Goal: Task Accomplishment & Management: Manage account settings

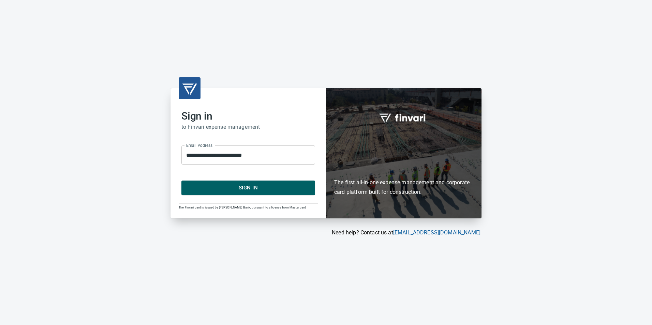
click at [234, 184] on span "Sign In" at bounding box center [248, 187] width 119 height 9
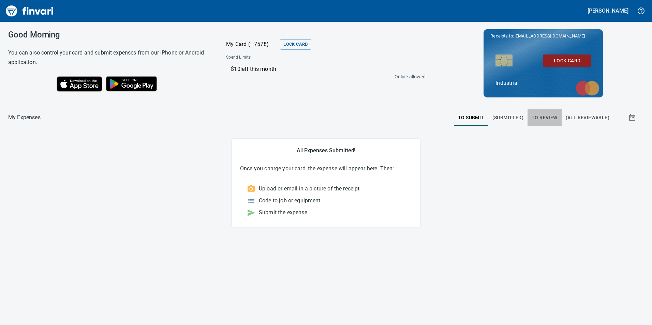
click at [544, 120] on span "To Review" at bounding box center [544, 118] width 26 height 9
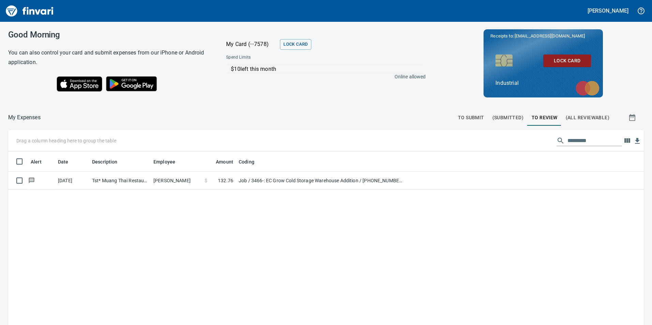
scroll to position [245, 625]
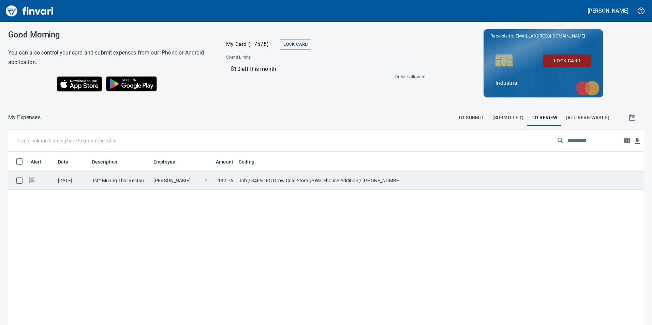
click at [127, 182] on td "Tst* Muang Thai Restau Eau [PERSON_NAME]" at bounding box center [119, 181] width 61 height 18
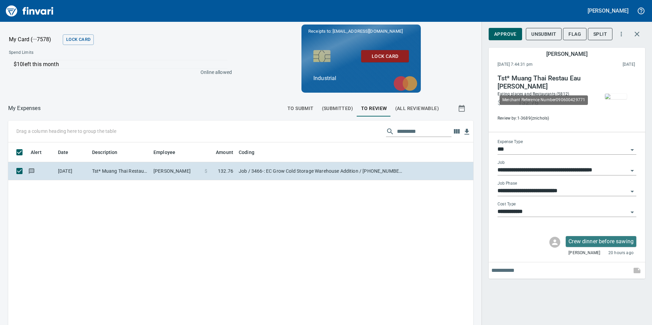
scroll to position [245, 455]
click at [629, 191] on icon "Open" at bounding box center [632, 191] width 8 height 8
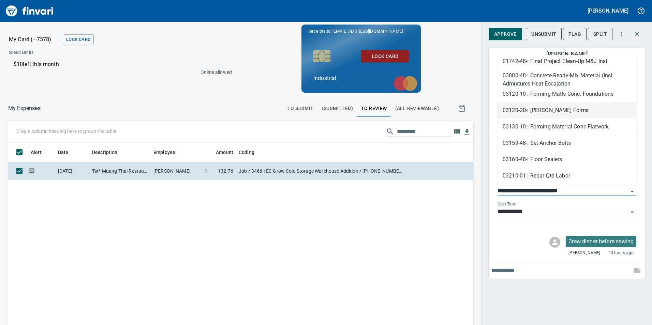
scroll to position [307, 0]
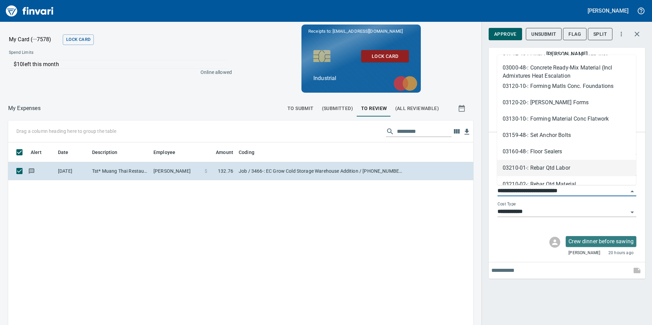
click at [520, 237] on div "Crew dinner before sawing [PERSON_NAME] 20 hours ago" at bounding box center [567, 246] width 150 height 20
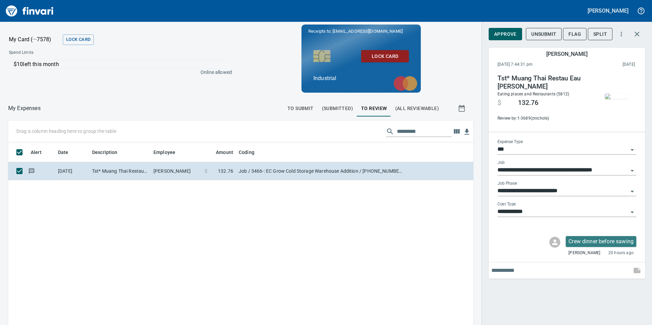
scroll to position [245, 455]
click at [509, 29] on button "Approve" at bounding box center [504, 34] width 33 height 13
